Goal: Find specific fact: Find specific fact

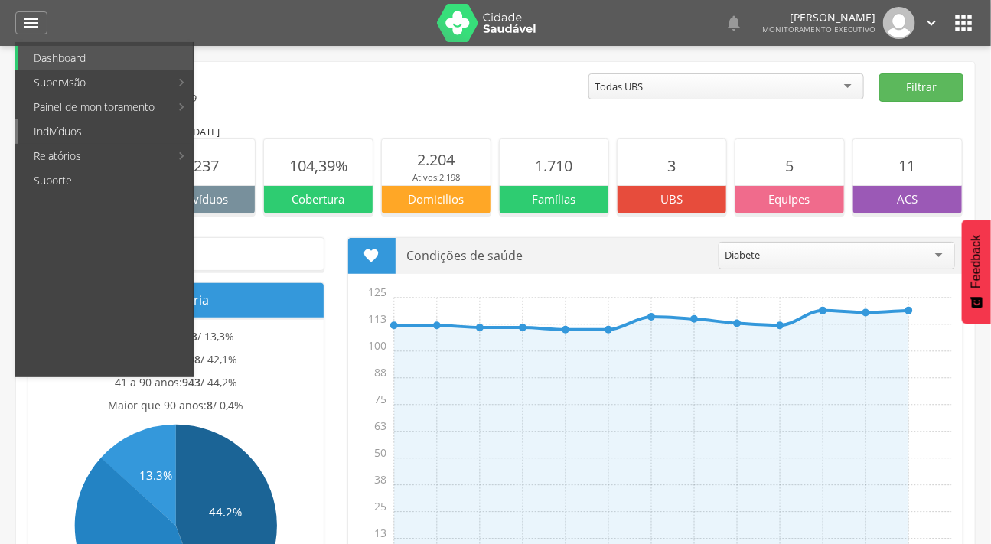
click at [69, 122] on link "Indivíduos" at bounding box center [105, 131] width 175 height 24
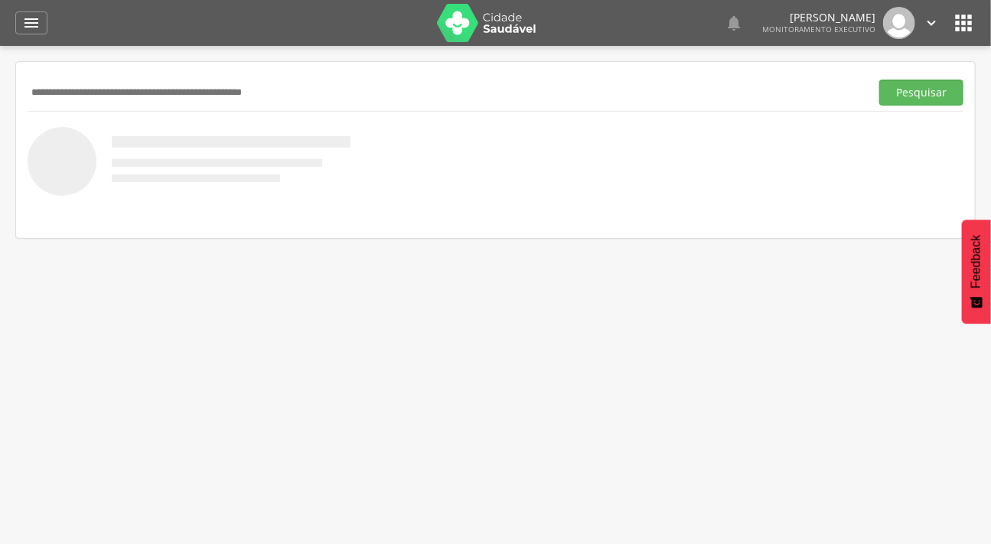
click at [127, 92] on input "text" at bounding box center [446, 93] width 837 height 26
type input "**********"
click at [880, 80] on button "Pesquisar" at bounding box center [922, 93] width 84 height 26
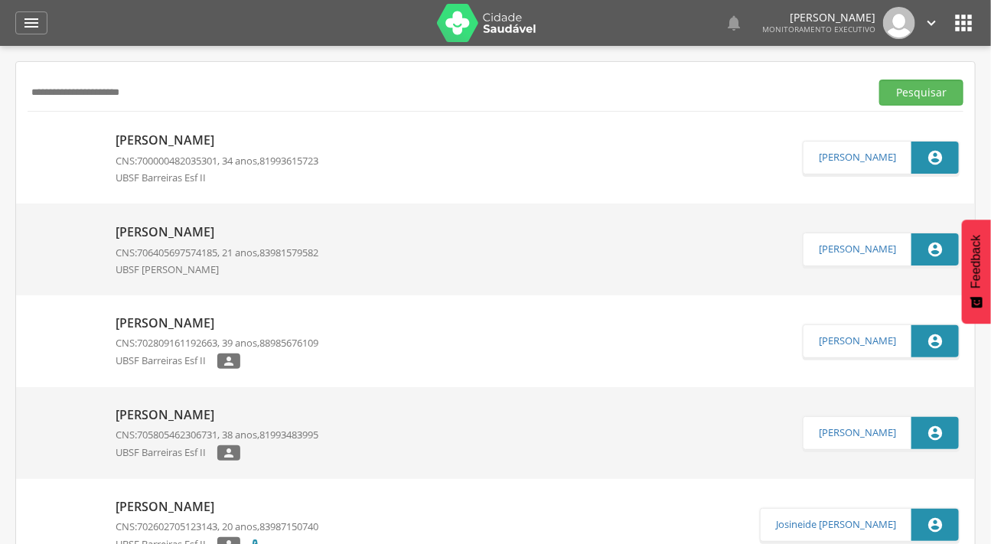
click at [85, 132] on img at bounding box center [65, 132] width 69 height 0
type input "**********"
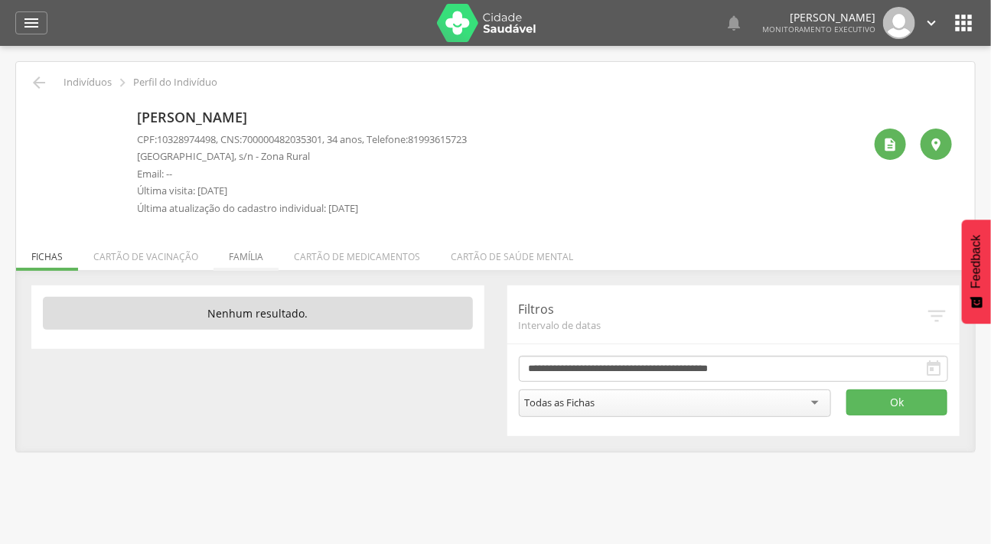
click at [227, 250] on li "Família" at bounding box center [246, 253] width 65 height 36
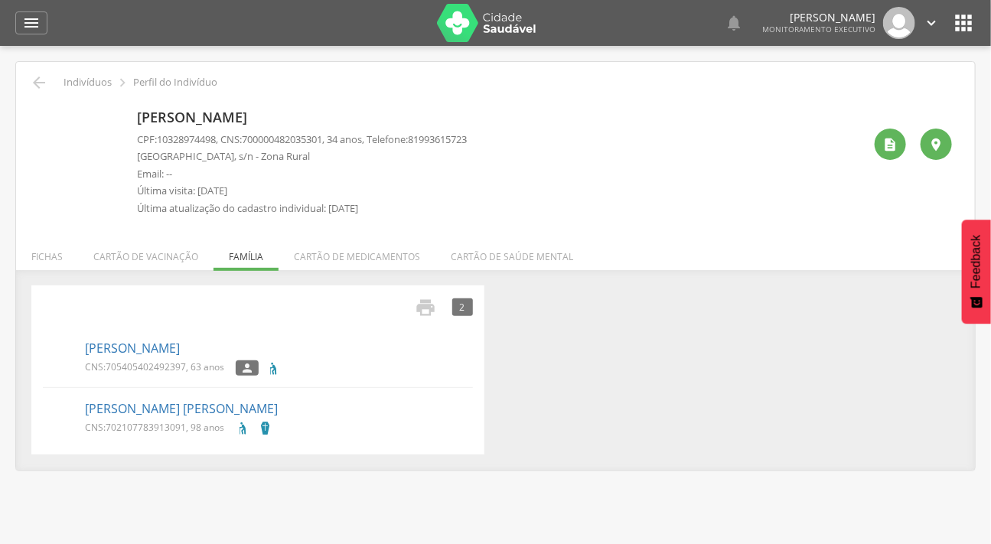
click at [39, 112] on img at bounding box center [39, 112] width 0 height 0
drag, startPoint x: 103, startPoint y: 158, endPoint x: 67, endPoint y: 189, distance: 47.2
click at [67, 189] on div "[PERSON_NAME] CPF: 10328974498 , CNS: [PHONE_NUMBER] , 34 anos, Telefone: 81993…" at bounding box center [495, 163] width 913 height 120
click at [410, 94] on div "[PERSON_NAME] CPF: 10328974498 , CNS: [PHONE_NUMBER] , 34 anos, Telefone: 81993…" at bounding box center [496, 158] width 936 height 132
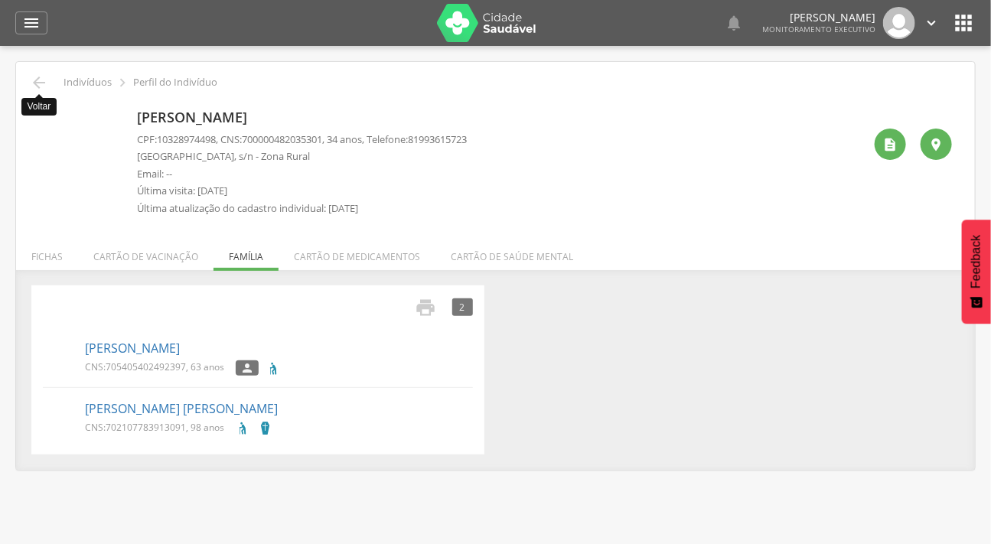
click at [36, 84] on icon "" at bounding box center [39, 82] width 18 height 18
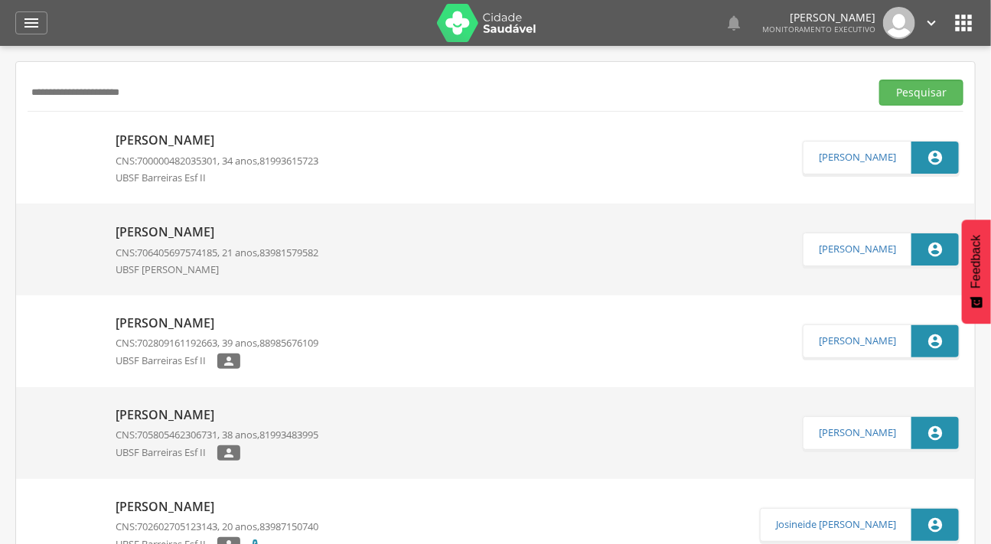
click at [183, 93] on input "**********" at bounding box center [446, 93] width 837 height 26
type input "**********"
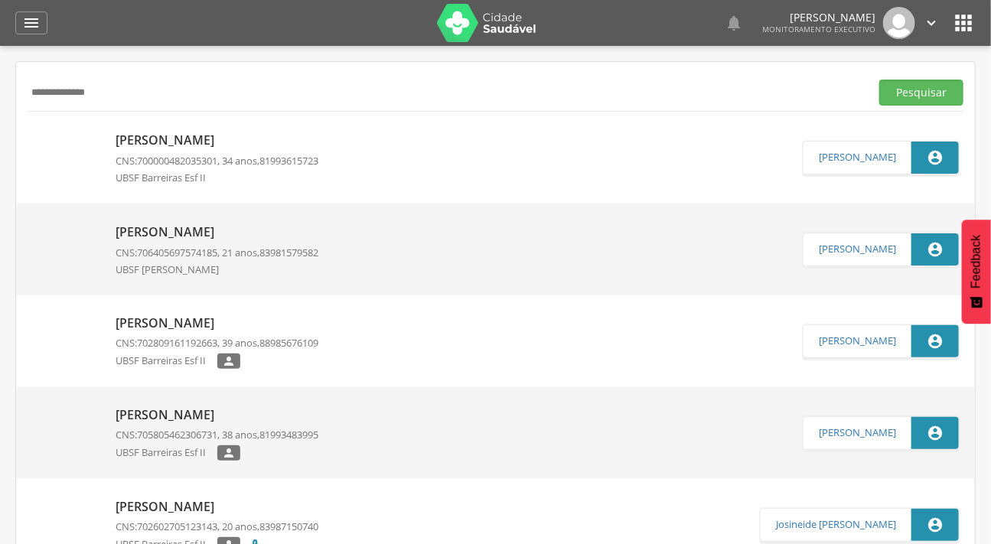
click at [880, 80] on button "Pesquisar" at bounding box center [922, 93] width 84 height 26
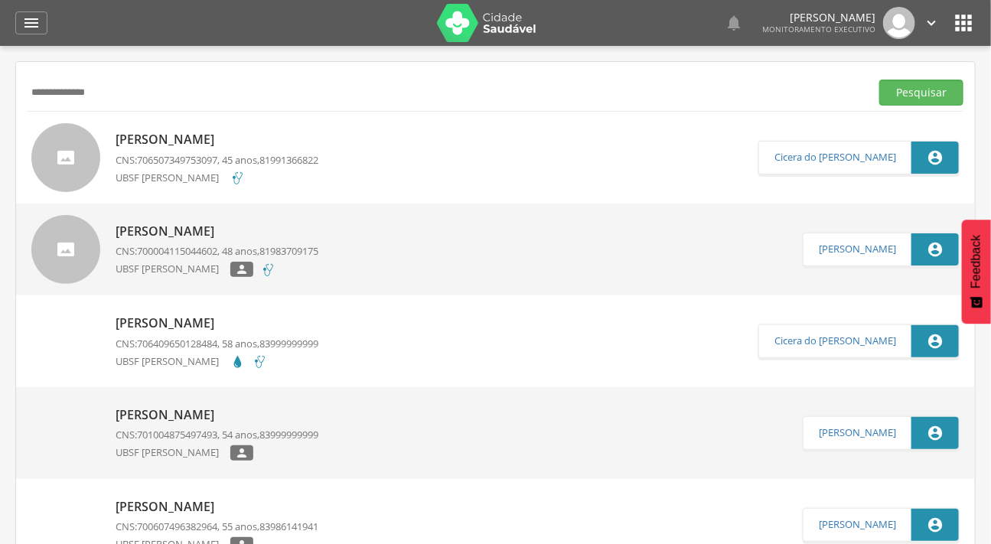
click at [181, 413] on p "[PERSON_NAME]" at bounding box center [217, 416] width 203 height 18
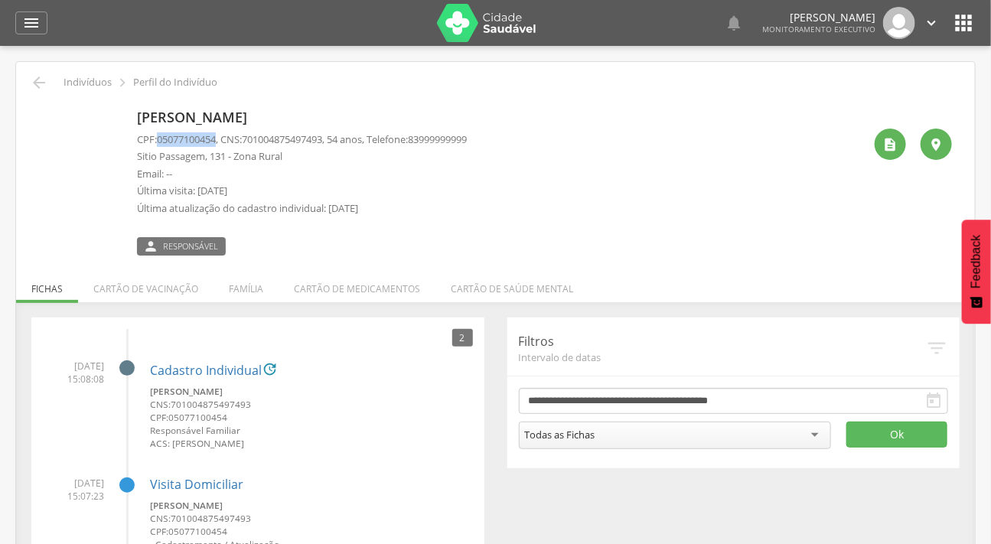
drag, startPoint x: 160, startPoint y: 137, endPoint x: 221, endPoint y: 142, distance: 61.5
click at [216, 142] on span "05077100454" at bounding box center [186, 139] width 59 height 14
copy span "05077100454"
click at [244, 283] on li "Família" at bounding box center [246, 285] width 65 height 36
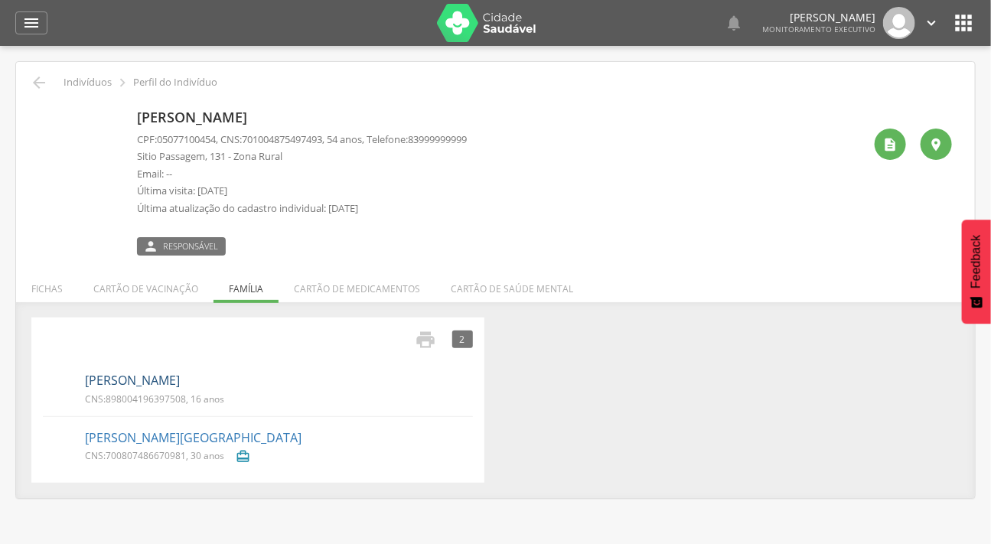
click at [170, 379] on link "[PERSON_NAME]" at bounding box center [132, 381] width 95 height 18
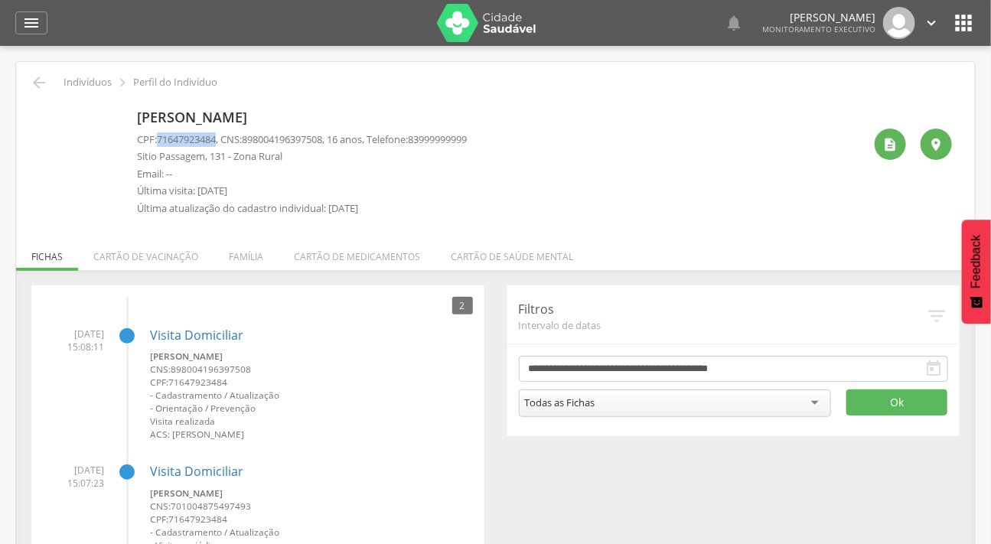
drag, startPoint x: 160, startPoint y: 138, endPoint x: 220, endPoint y: 136, distance: 59.7
click at [216, 136] on span "71647923484" at bounding box center [186, 139] width 59 height 14
copy span "71647923484"
